Goal: Task Accomplishment & Management: Manage account settings

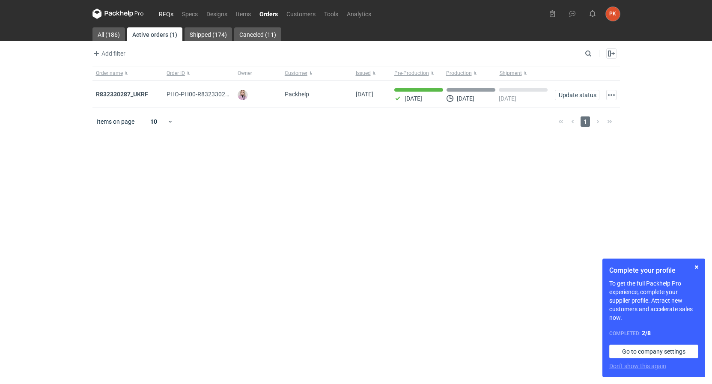
click at [160, 15] on link "RFQs" at bounding box center [166, 14] width 23 height 10
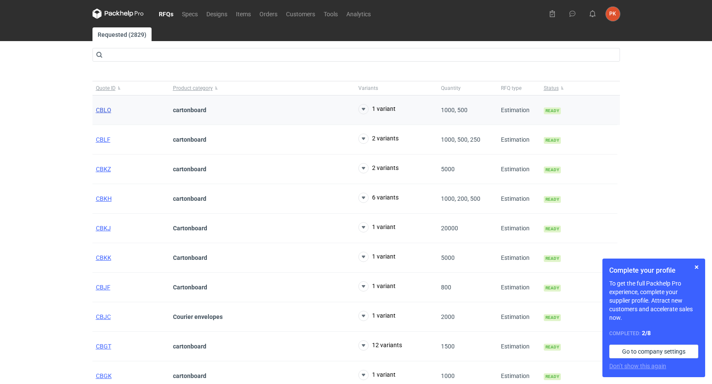
click at [105, 110] on span "CBLO" at bounding box center [103, 110] width 15 height 7
click at [102, 137] on span "CBLF" at bounding box center [103, 139] width 15 height 7
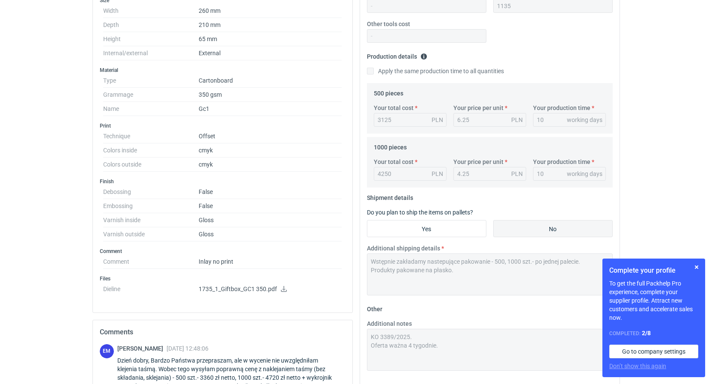
scroll to position [262, 0]
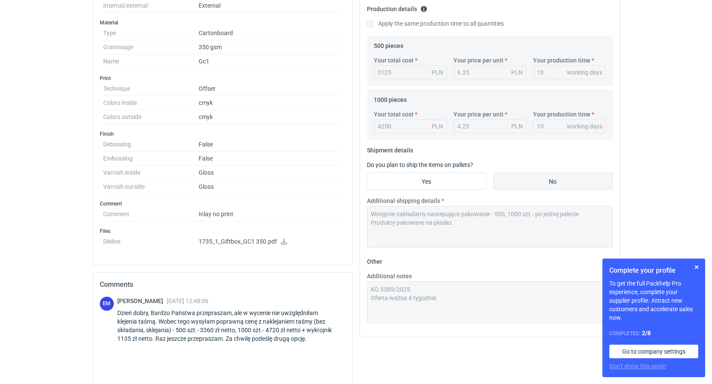
click at [284, 240] on icon at bounding box center [284, 242] width 7 height 6
